Goal: Navigation & Orientation: Find specific page/section

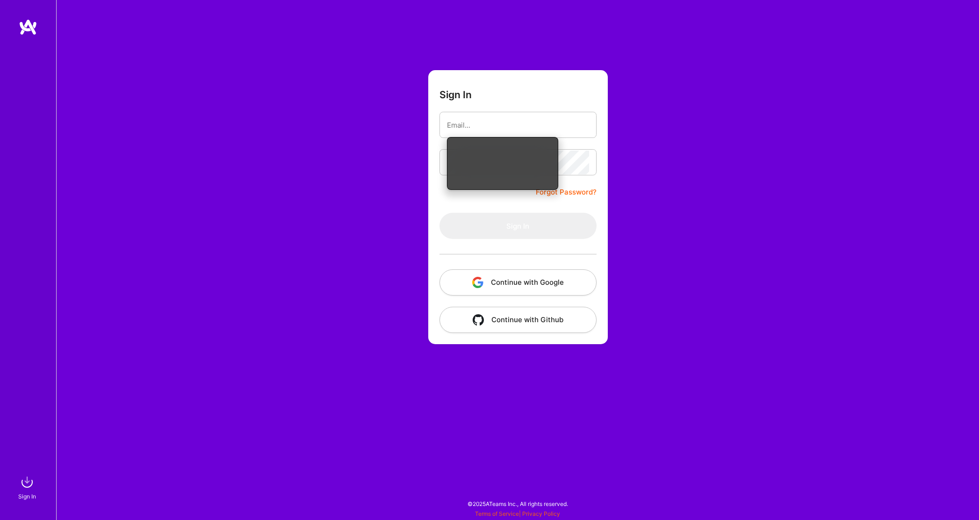
click at [552, 123] on input "email" at bounding box center [518, 125] width 142 height 24
type input "[PERSON_NAME][EMAIL_ADDRESS][DOMAIN_NAME]"
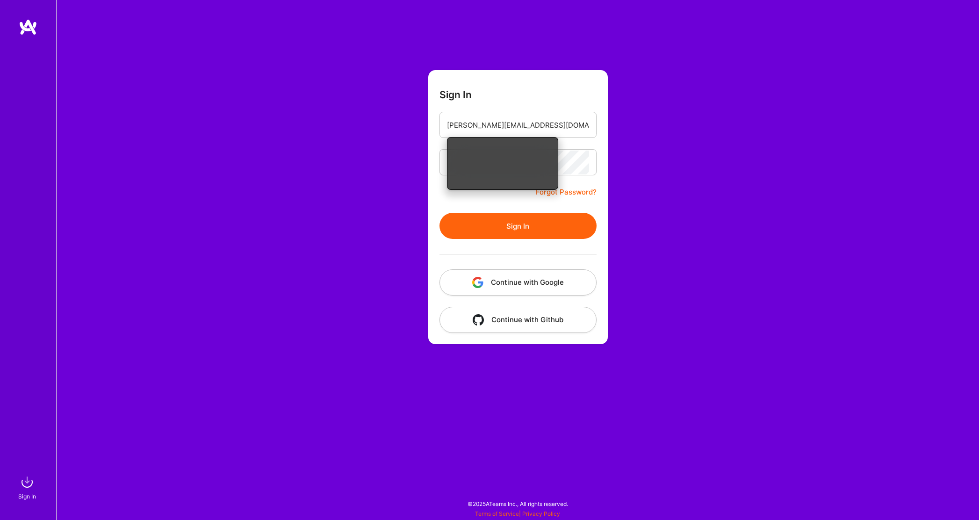
click at [551, 224] on button "Sign In" at bounding box center [518, 226] width 157 height 26
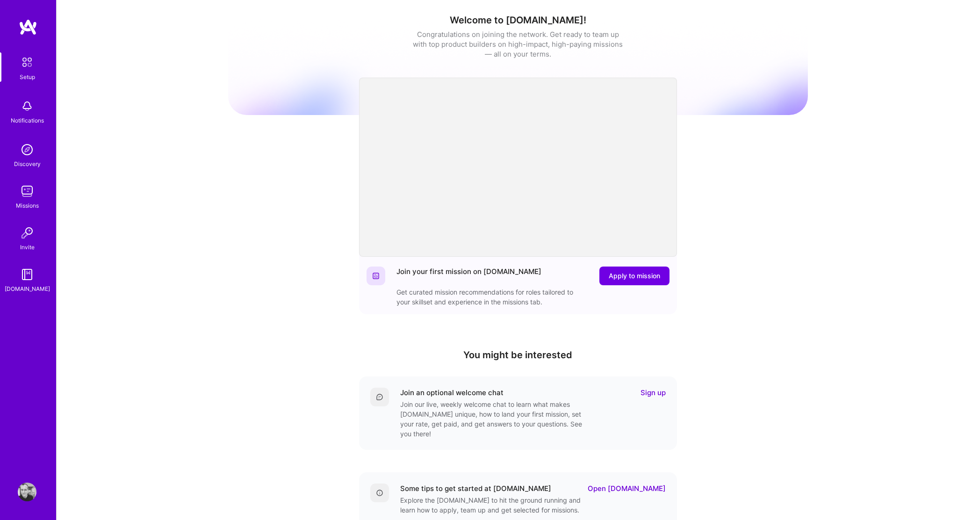
click at [31, 197] on img at bounding box center [27, 191] width 19 height 19
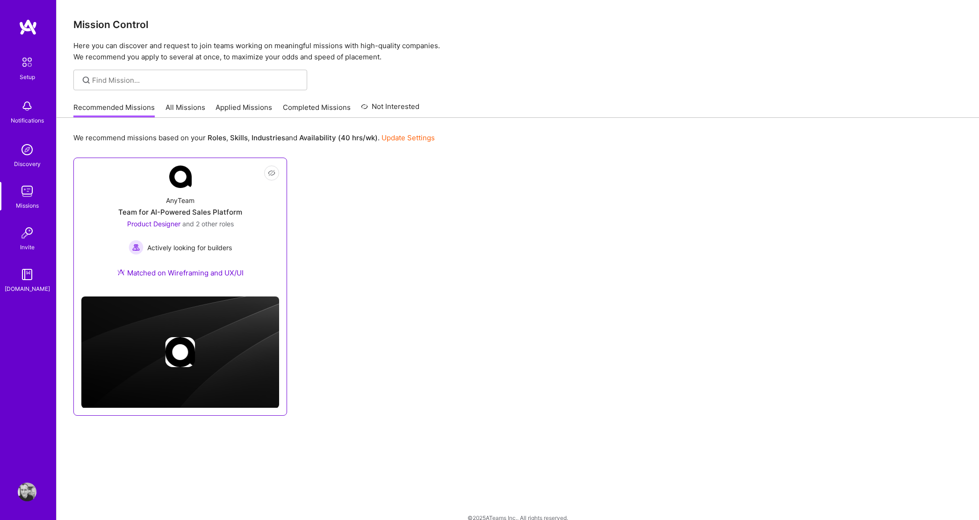
click at [181, 191] on div "AnyTeam Team for AI-Powered Sales Platform Product Designer and 2 other roles A…" at bounding box center [180, 238] width 198 height 101
